Goal: Find specific page/section: Find specific page/section

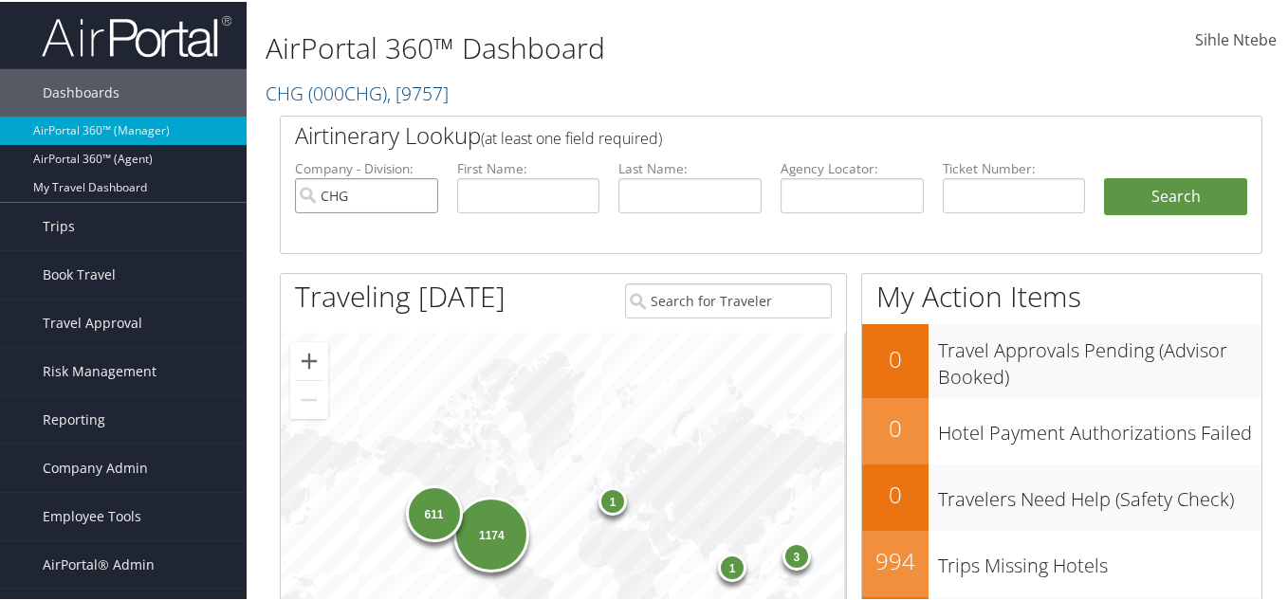
click at [421, 195] on input "CHG" at bounding box center [366, 193] width 143 height 35
click at [665, 195] on input "text" at bounding box center [689, 193] width 143 height 35
click at [651, 193] on input "text" at bounding box center [689, 193] width 143 height 35
type input "[PERSON_NAME]"
click at [1161, 193] on button "Search" at bounding box center [1175, 195] width 143 height 38
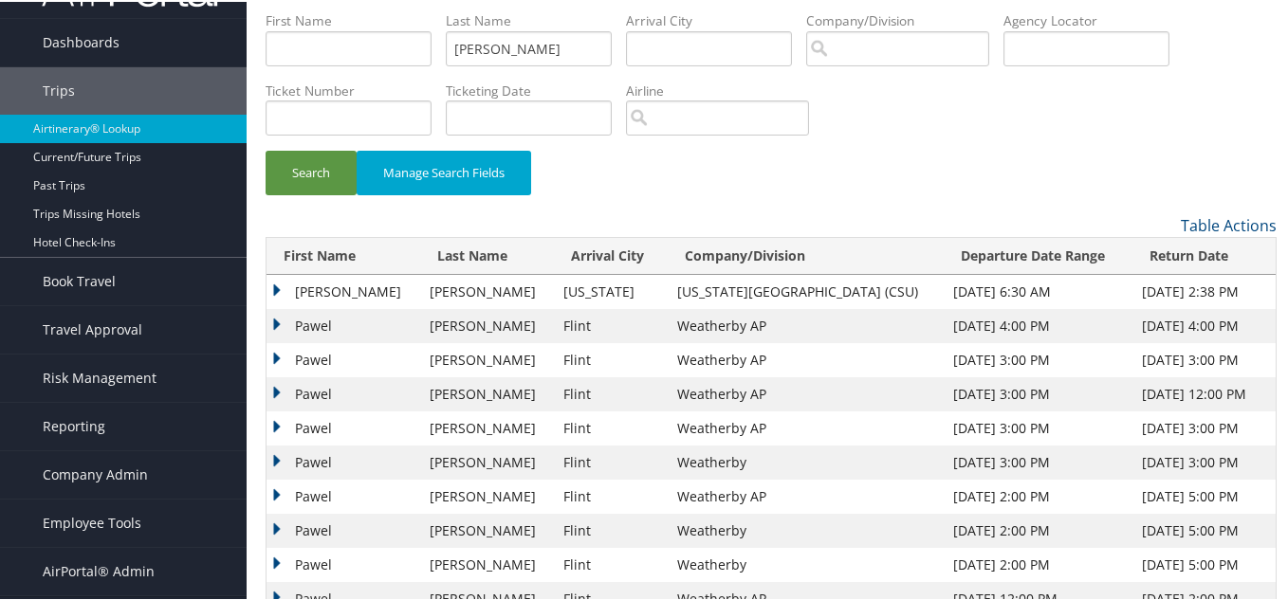
scroll to position [95, 0]
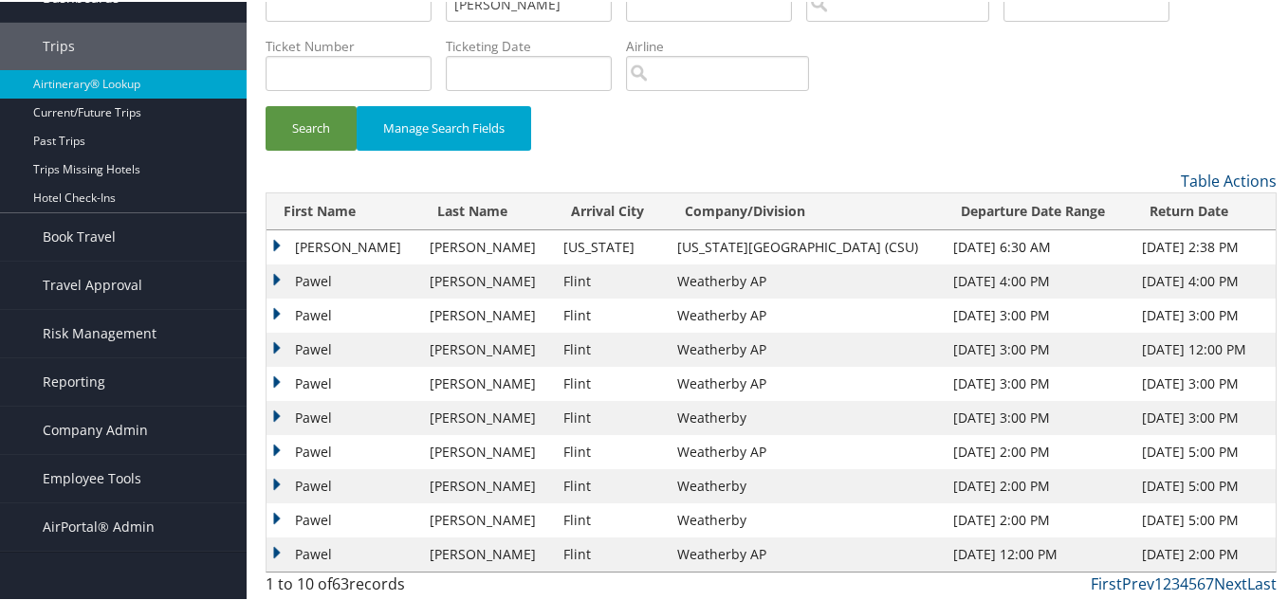
click at [276, 275] on td "Pawel" at bounding box center [343, 280] width 154 height 34
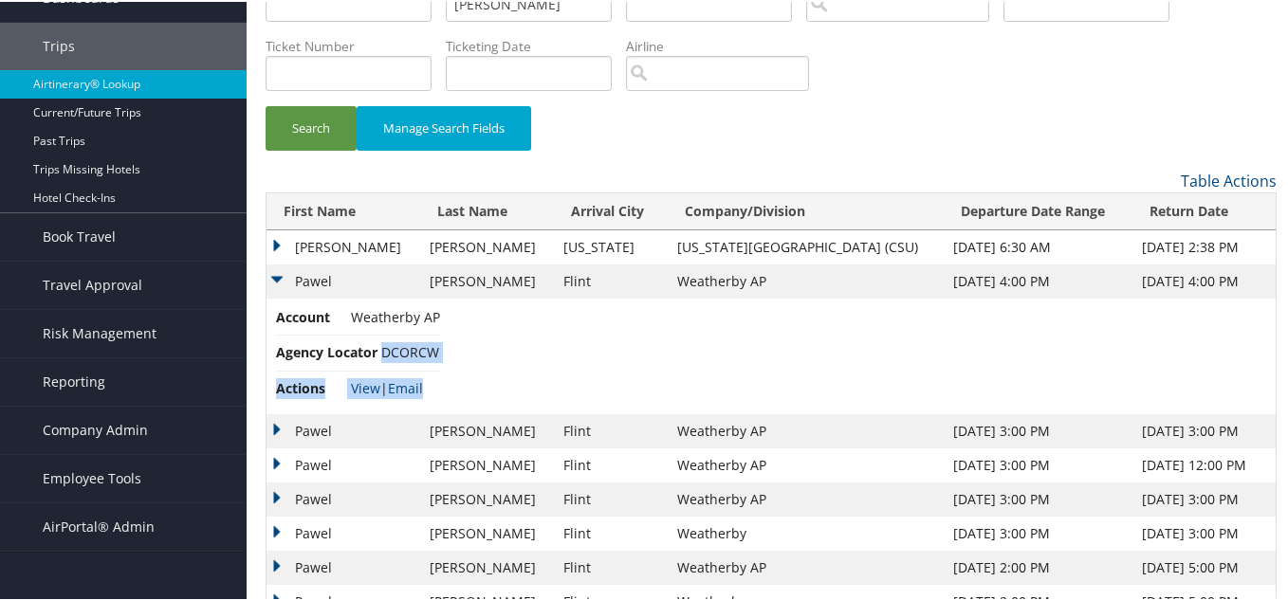
drag, startPoint x: 434, startPoint y: 349, endPoint x: 392, endPoint y: 362, distance: 44.7
click at [383, 357] on td "Account Weatherby AP Agency Locator DCORCW Actions View | Email" at bounding box center [770, 355] width 1009 height 116
click at [392, 362] on li "Agency Locator DCORCW" at bounding box center [358, 351] width 164 height 35
drag, startPoint x: 382, startPoint y: 349, endPoint x: 437, endPoint y: 357, distance: 55.5
click at [437, 357] on li "Agency Locator DCORCW" at bounding box center [358, 351] width 164 height 35
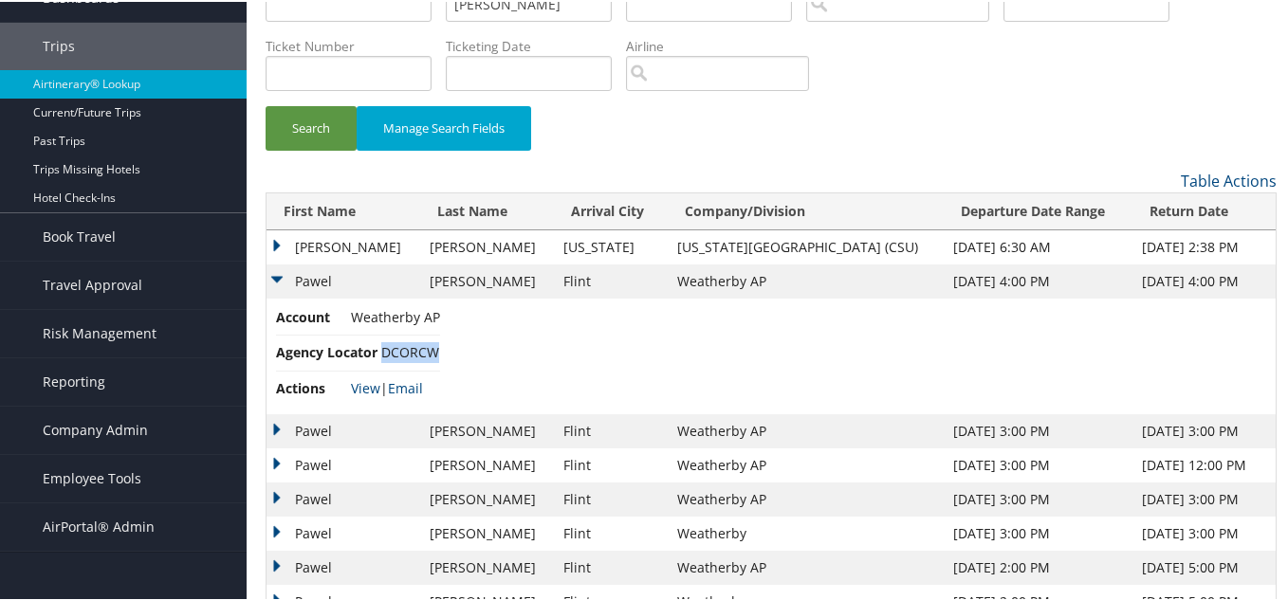
copy span "DCORCW"
click at [446, 359] on td "Account Weatherby AP Agency Locator DCORCW Actions View | Email" at bounding box center [770, 355] width 1009 height 116
drag, startPoint x: 443, startPoint y: 347, endPoint x: 389, endPoint y: 352, distance: 54.3
click at [389, 352] on td "Account Weatherby AP Agency Locator DCORCW Actions View | Email" at bounding box center [770, 355] width 1009 height 116
click at [419, 370] on li "Actions View | Email" at bounding box center [358, 387] width 164 height 34
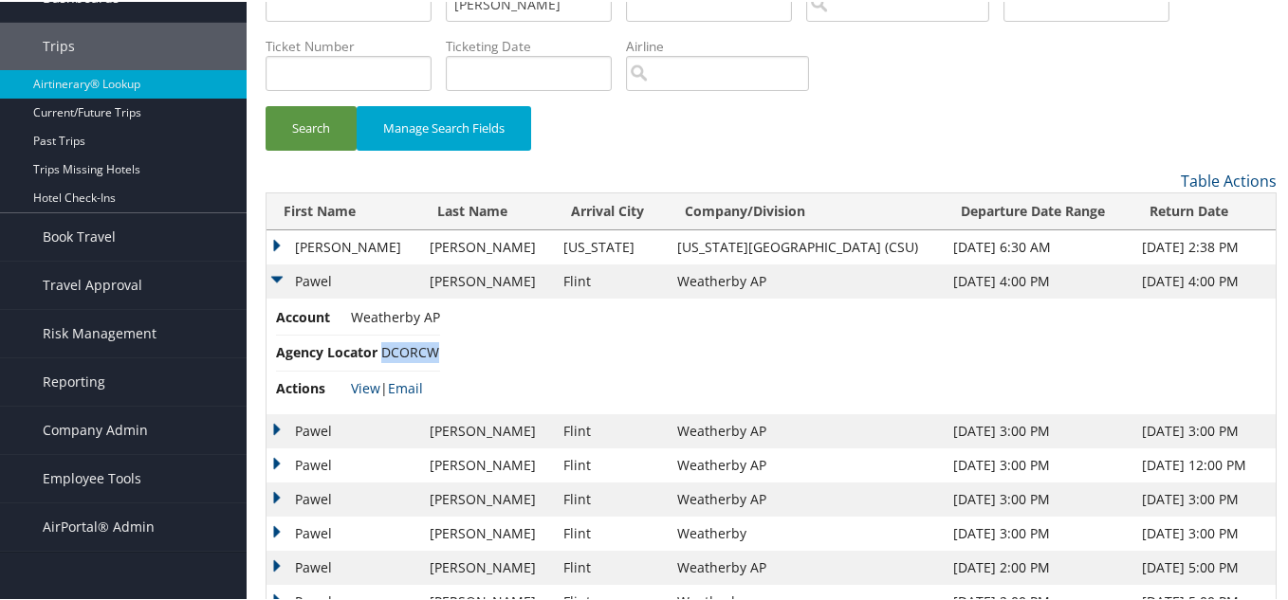
drag, startPoint x: 381, startPoint y: 353, endPoint x: 441, endPoint y: 351, distance: 59.8
click at [439, 351] on span "DCORCW" at bounding box center [410, 350] width 58 height 18
copy span "DCORCW"
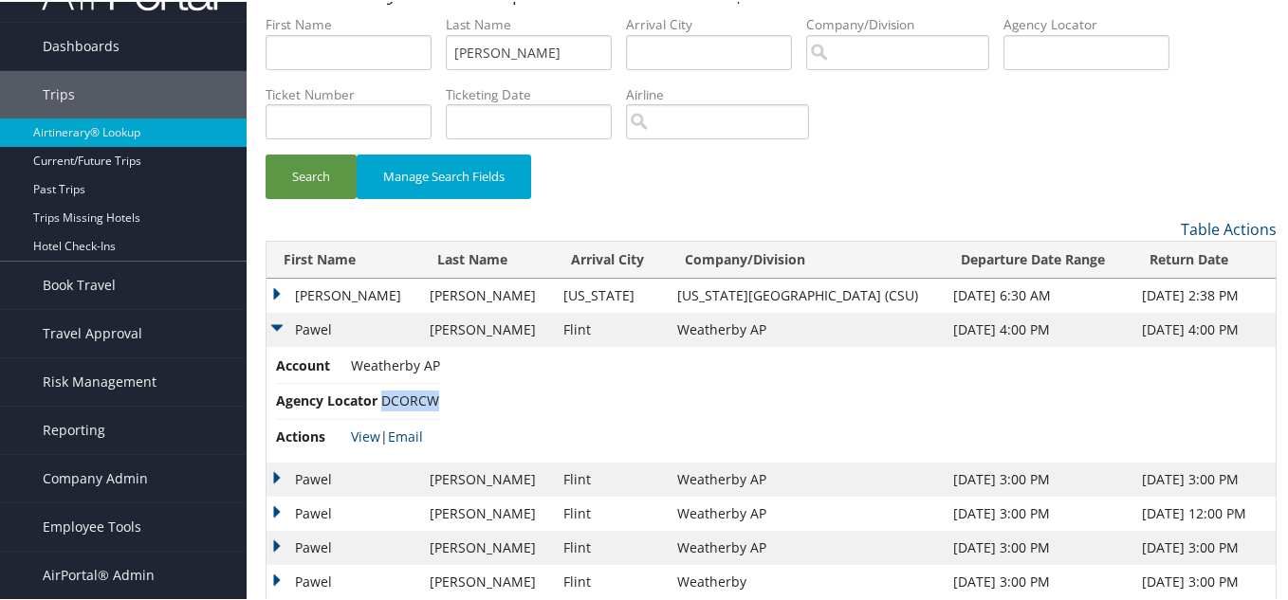
scroll to position [0, 0]
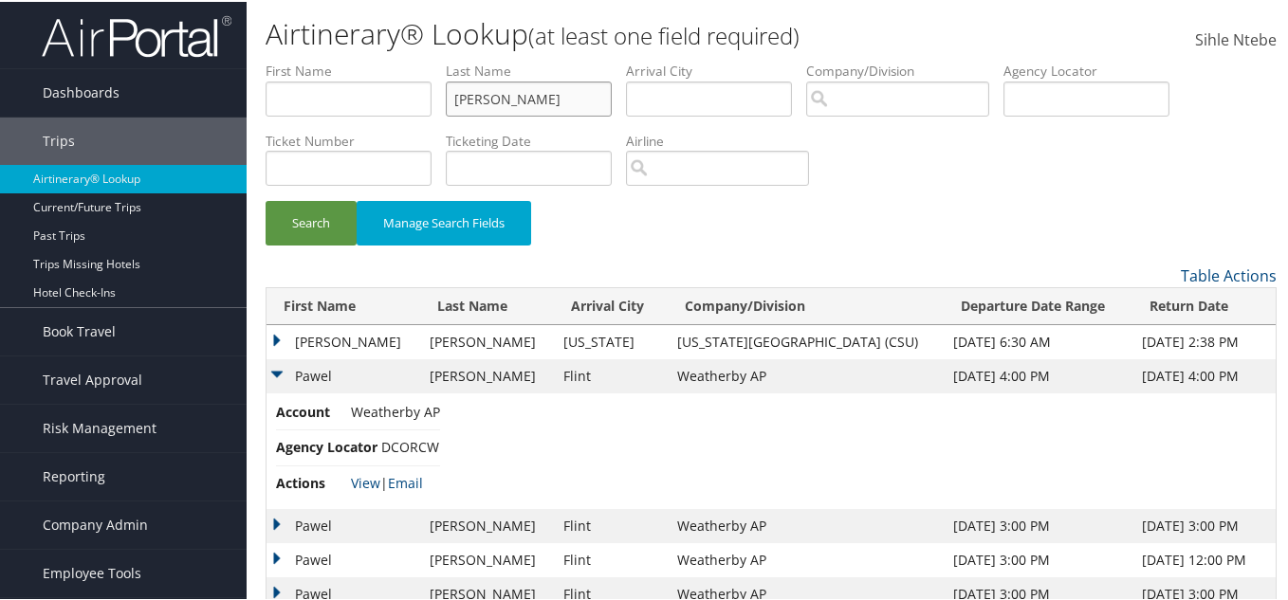
drag, startPoint x: 568, startPoint y: 105, endPoint x: 383, endPoint y: 97, distance: 185.1
click at [383, 60] on ul "First Name Last Name karbowski Departure City Arrival City Company/Division Air…" at bounding box center [771, 60] width 1011 height 0
paste input "satterwhite"
type input "satterwhite"
click at [356, 93] on input "text" at bounding box center [349, 97] width 166 height 35
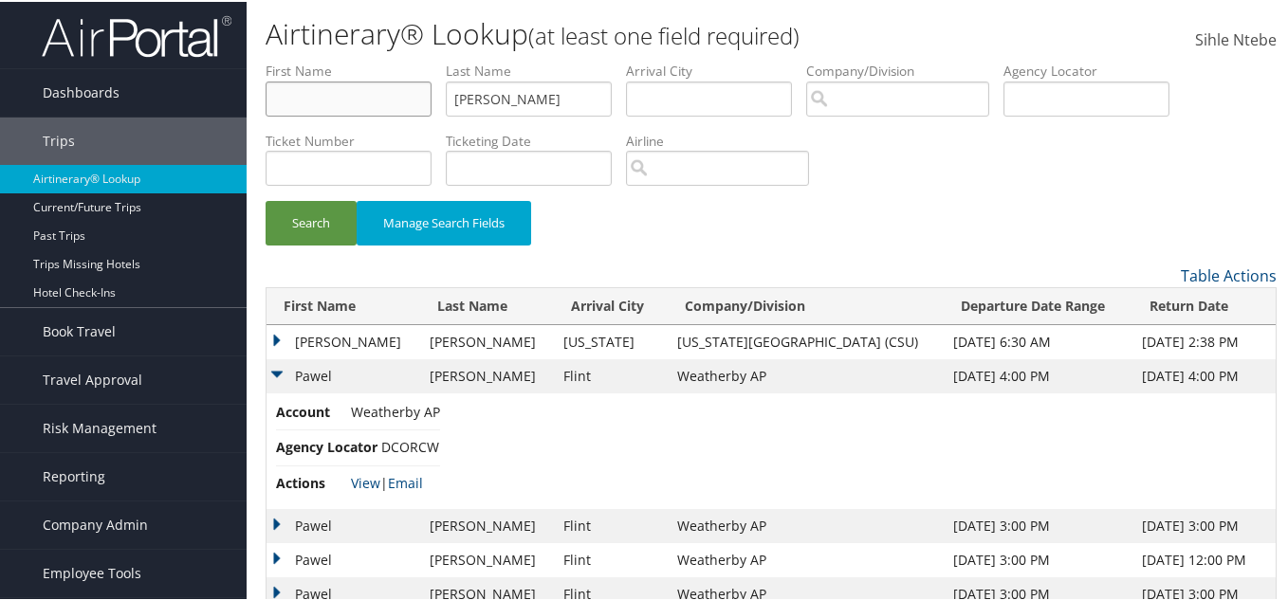
paste input "cynthia"
type input "cynthia"
click at [308, 221] on button "Search" at bounding box center [311, 221] width 91 height 45
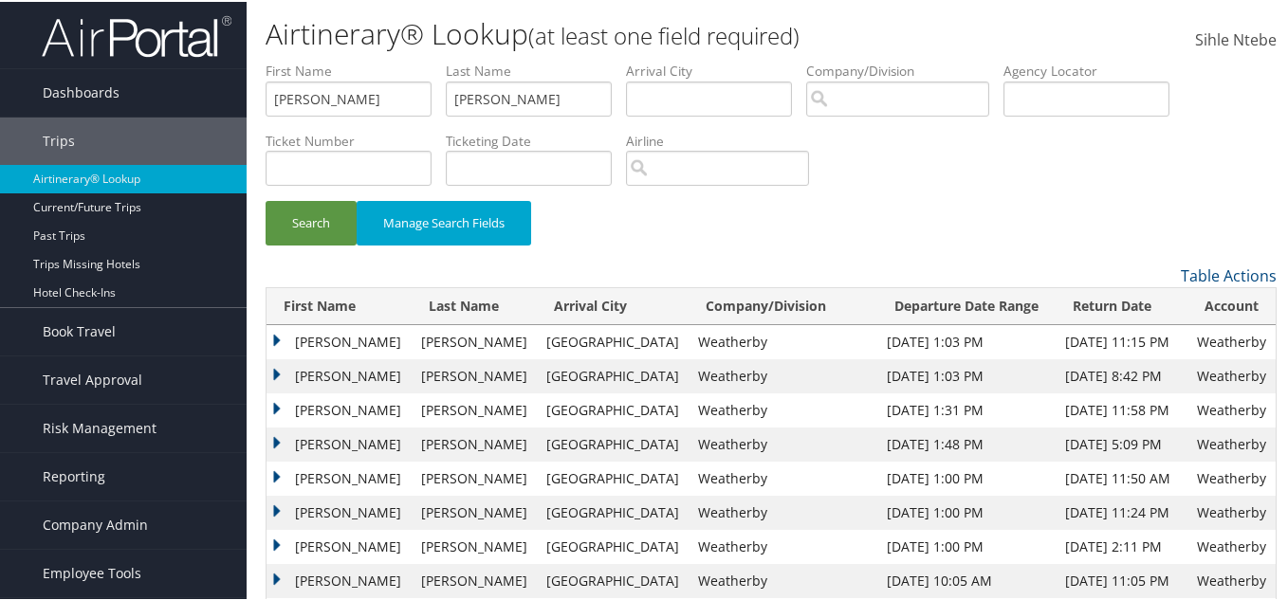
click at [274, 335] on td "Cynthia" at bounding box center [338, 340] width 145 height 34
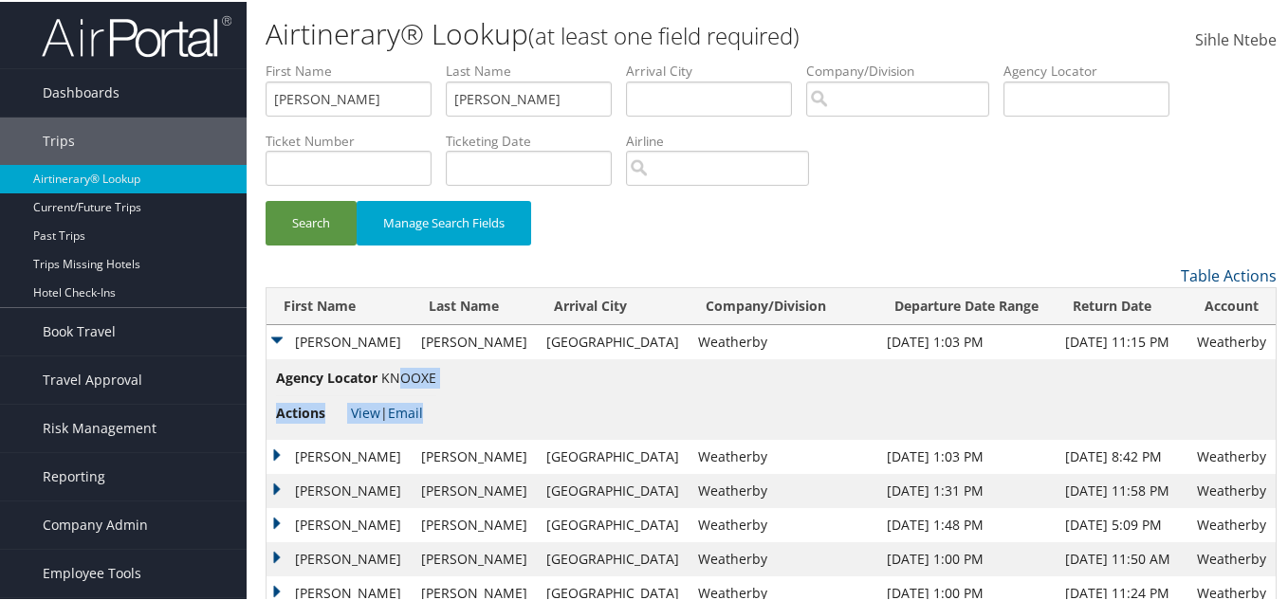
drag, startPoint x: 437, startPoint y: 377, endPoint x: 395, endPoint y: 376, distance: 41.7
click at [395, 376] on td "Agency Locator KNOOXE Actions View | Email" at bounding box center [770, 398] width 1009 height 81
click at [404, 391] on li "Agency Locator KNOOXE" at bounding box center [356, 380] width 160 height 28
click at [384, 395] on li "Actions View | Email" at bounding box center [356, 412] width 160 height 34
drag, startPoint x: 381, startPoint y: 375, endPoint x: 435, endPoint y: 376, distance: 54.1
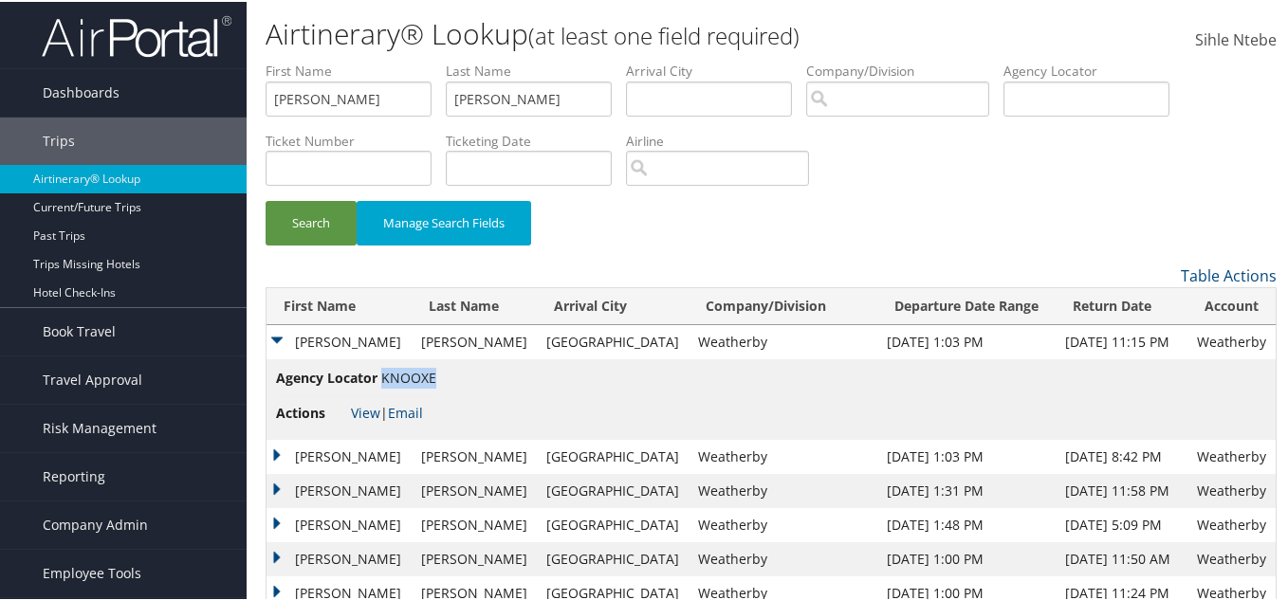
click at [435, 376] on span "KNOOXE" at bounding box center [408, 376] width 55 height 18
copy span "KNOOXE"
click at [365, 408] on link "View" at bounding box center [365, 411] width 29 height 18
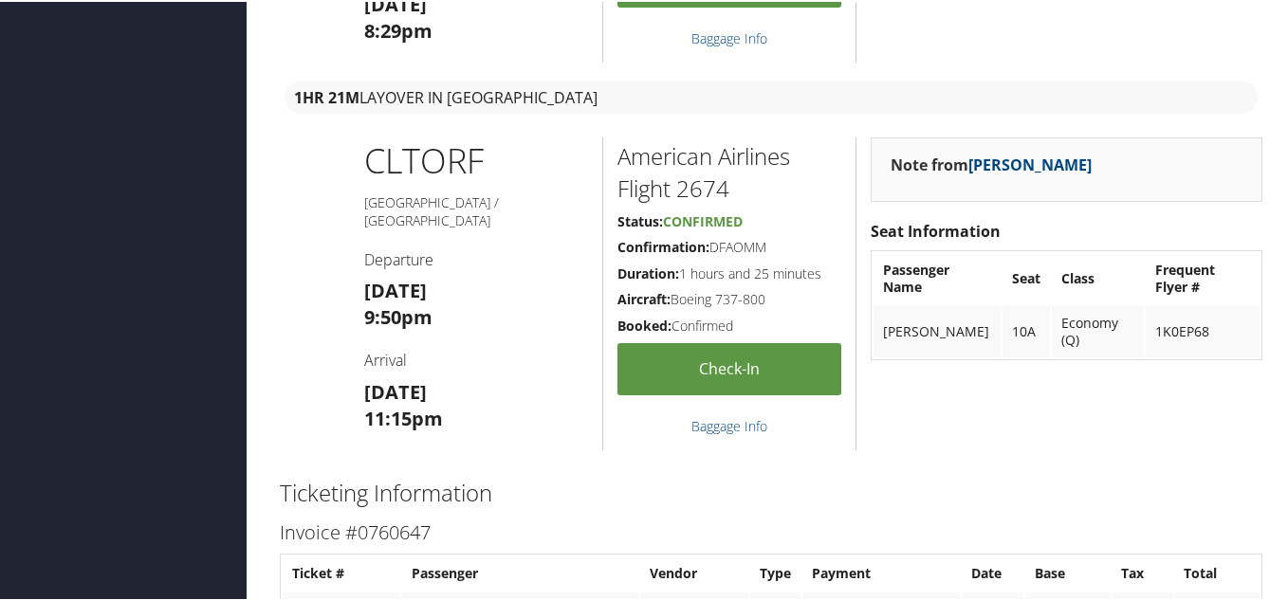
scroll to position [2370, 0]
